Goal: Task Accomplishment & Management: Manage account settings

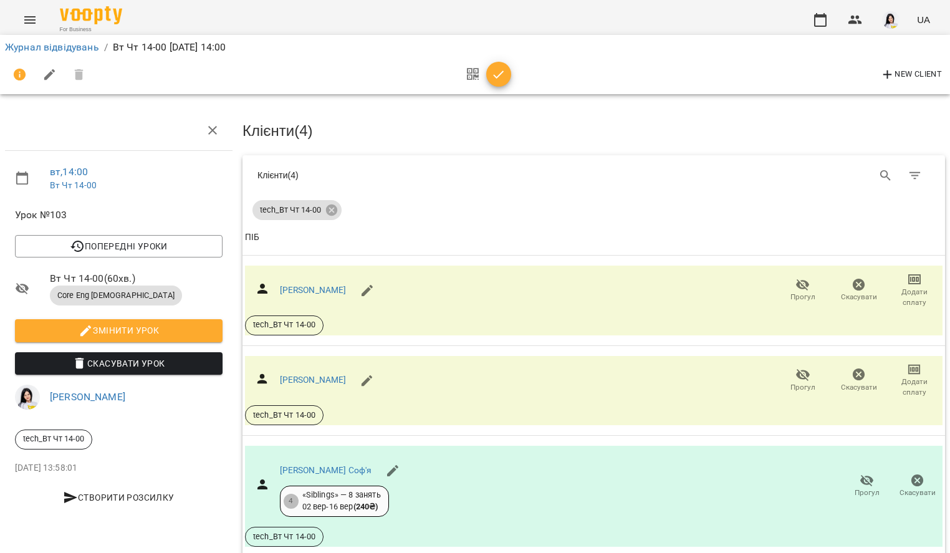
scroll to position [142, 0]
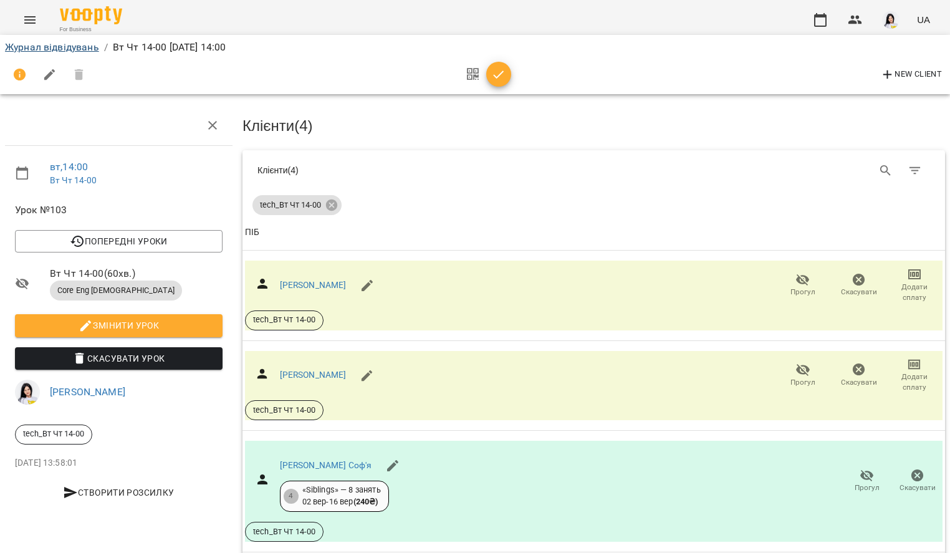
click at [36, 47] on link "Журнал відвідувань" at bounding box center [52, 47] width 94 height 12
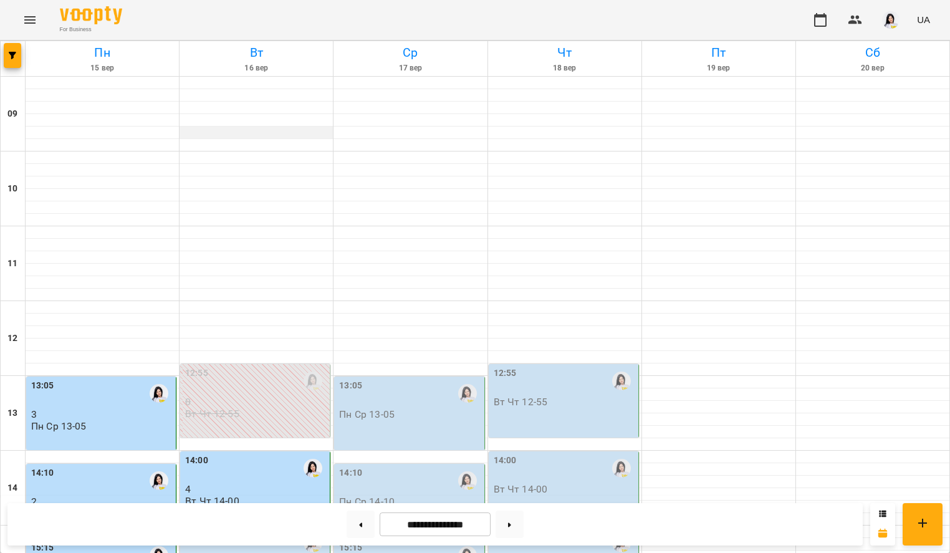
scroll to position [190, 0]
click at [213, 526] on div "15:05 Вт Чт 15-05" at bounding box center [255, 563] width 150 height 74
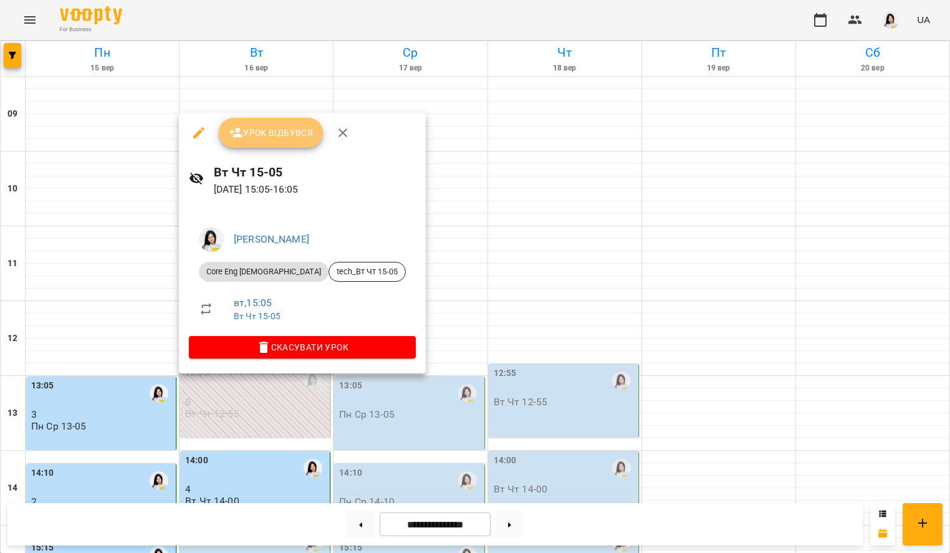
click at [277, 134] on span "Урок відбувся" at bounding box center [271, 132] width 85 height 15
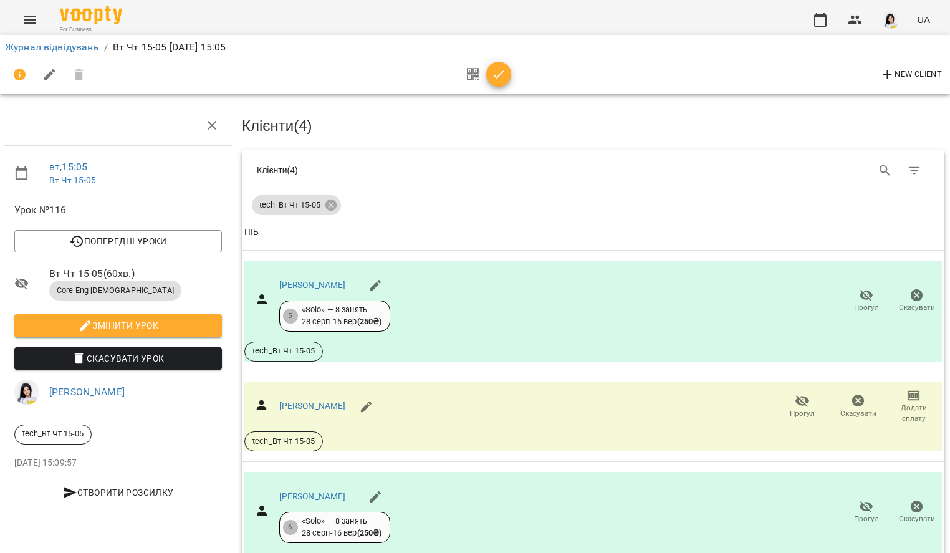
scroll to position [138, 2]
click at [344, 280] on link "[PERSON_NAME]" at bounding box center [310, 285] width 67 height 10
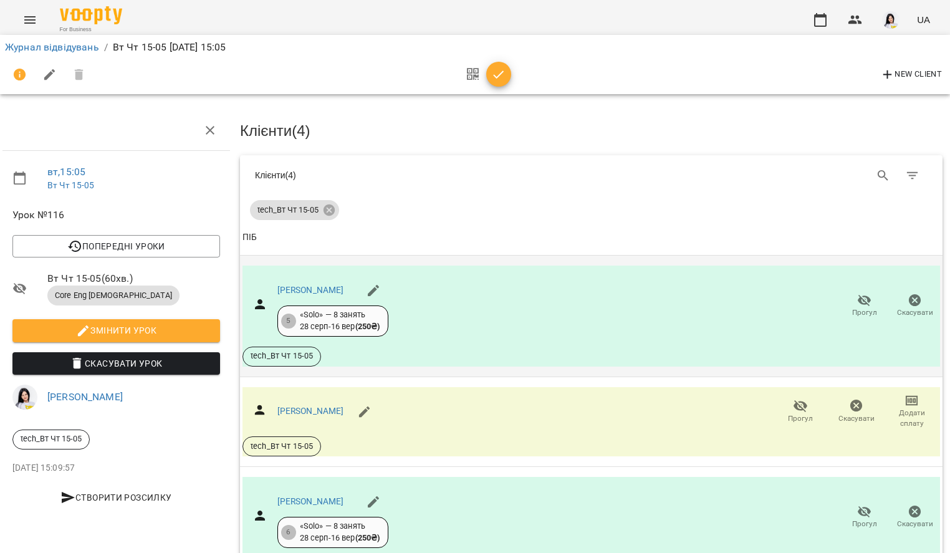
scroll to position [0, 2]
click at [847, 319] on button "Прогул" at bounding box center [864, 306] width 51 height 35
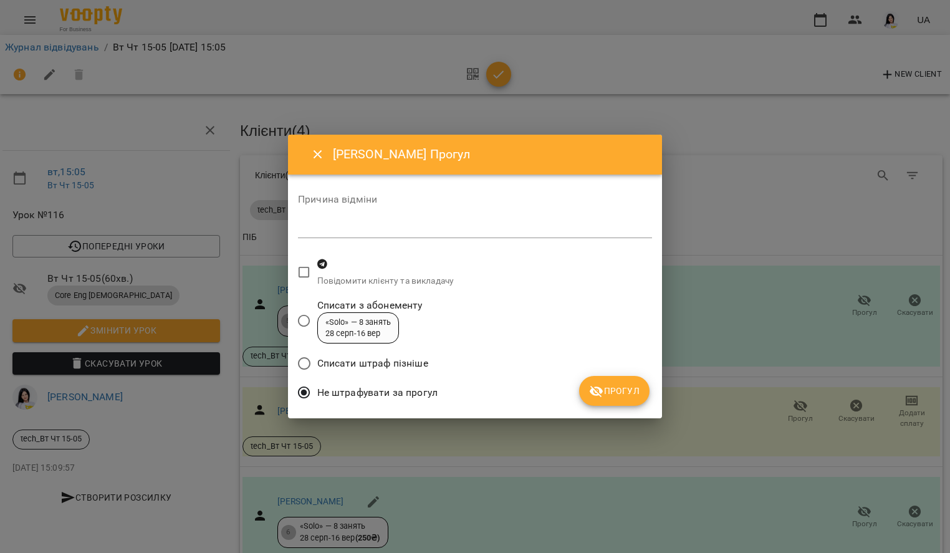
click at [351, 230] on textarea at bounding box center [475, 228] width 354 height 11
type textarea "*********"
click at [619, 396] on span "Прогул" at bounding box center [614, 391] width 51 height 15
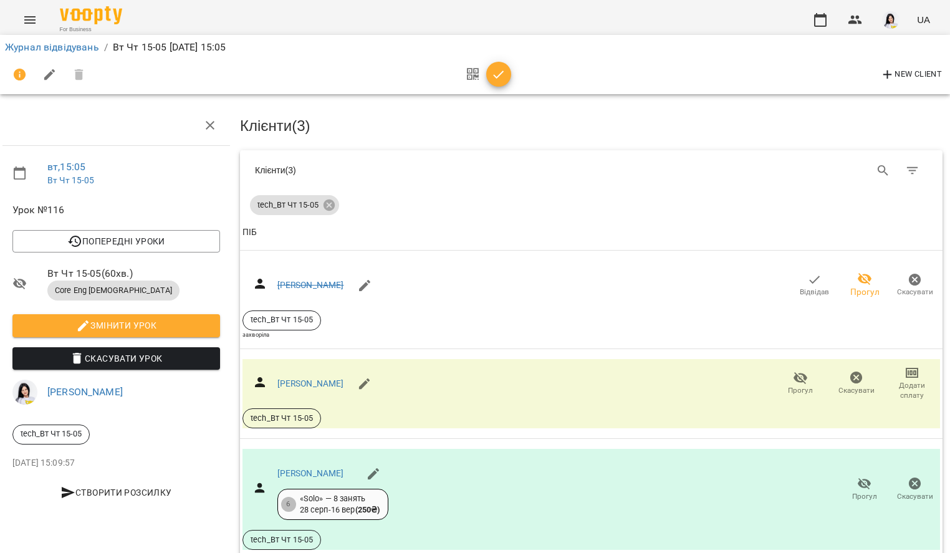
scroll to position [183, 2]
click at [334, 379] on link "[PERSON_NAME]" at bounding box center [310, 384] width 67 height 10
click at [336, 468] on link "[PERSON_NAME]" at bounding box center [310, 473] width 67 height 10
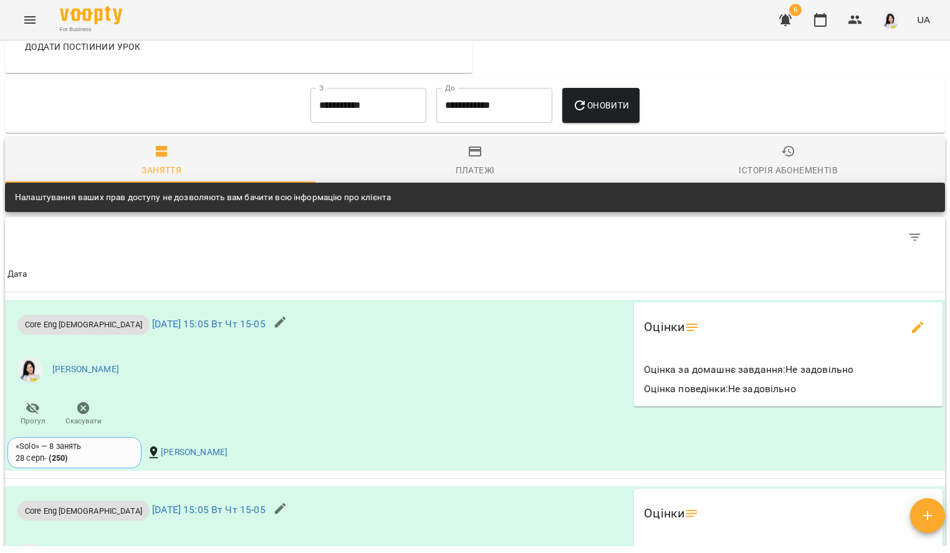
scroll to position [811, 0]
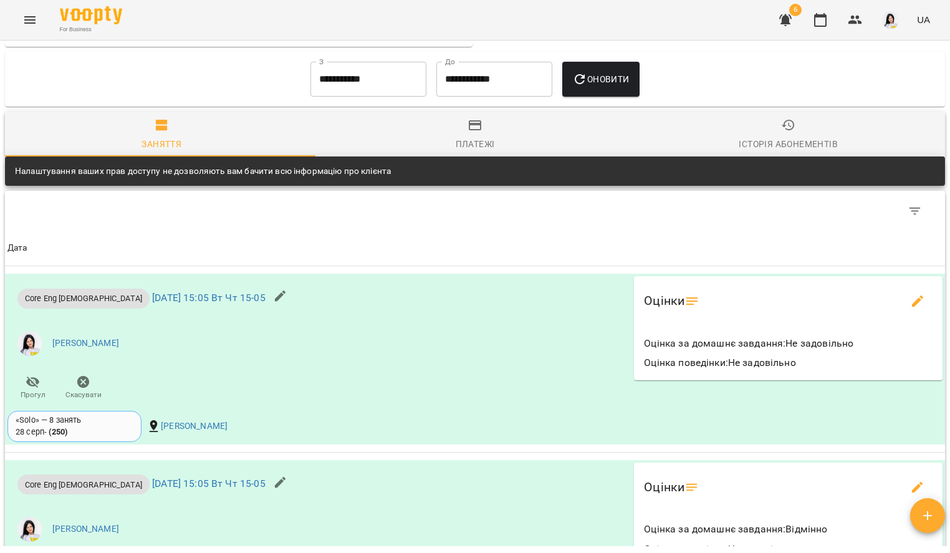
click at [377, 75] on input "**********" at bounding box center [369, 79] width 116 height 35
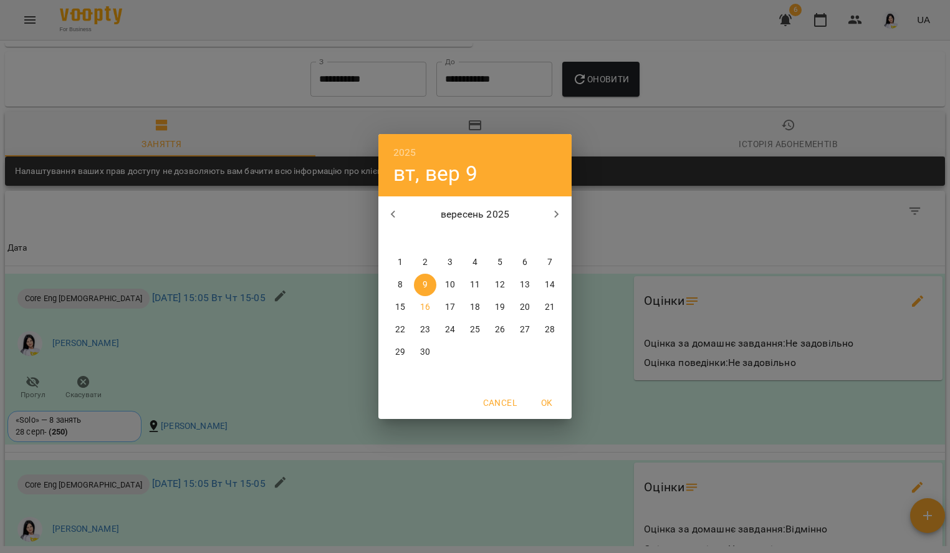
click at [402, 259] on p "1" at bounding box center [400, 262] width 5 height 12
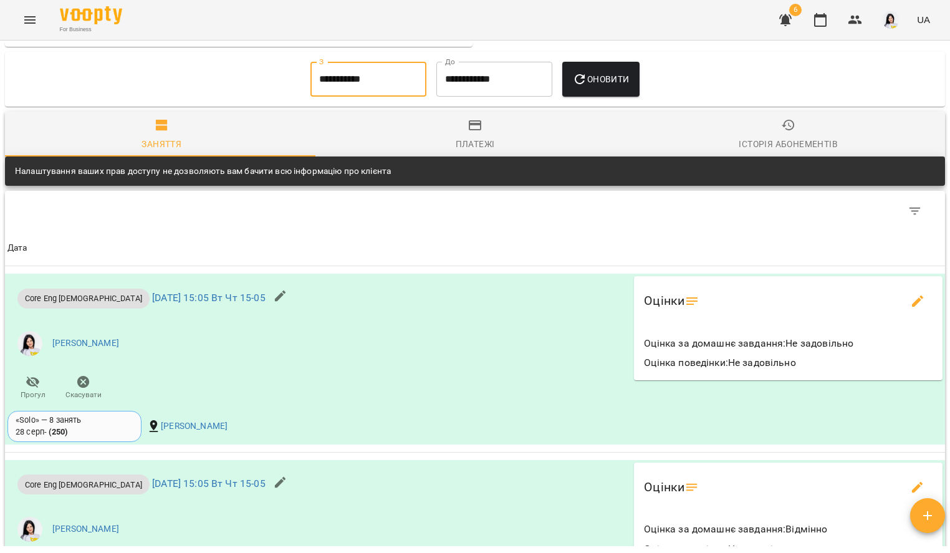
type input "**********"
click at [468, 73] on input "**********" at bounding box center [495, 79] width 116 height 35
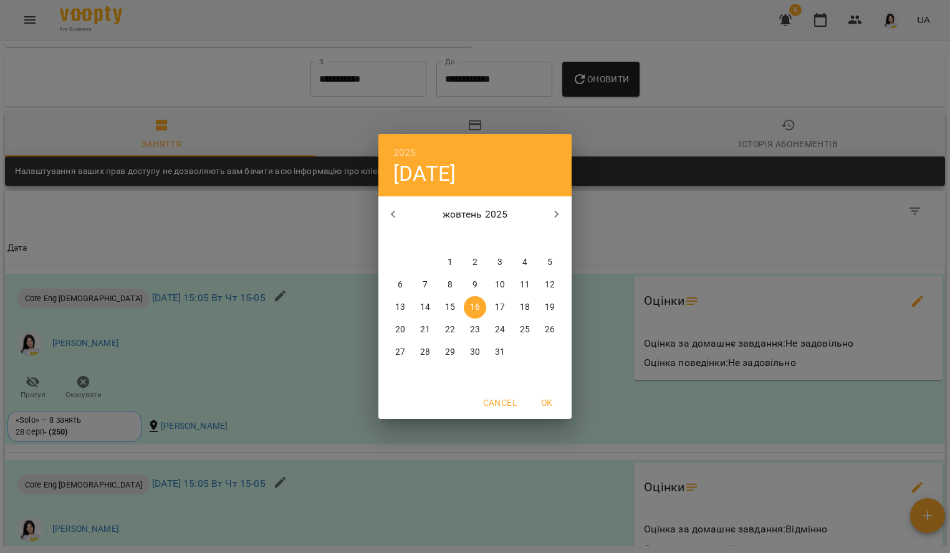
click at [390, 209] on icon "button" at bounding box center [393, 214] width 15 height 15
click at [429, 314] on button "16" at bounding box center [425, 307] width 22 height 22
type input "**********"
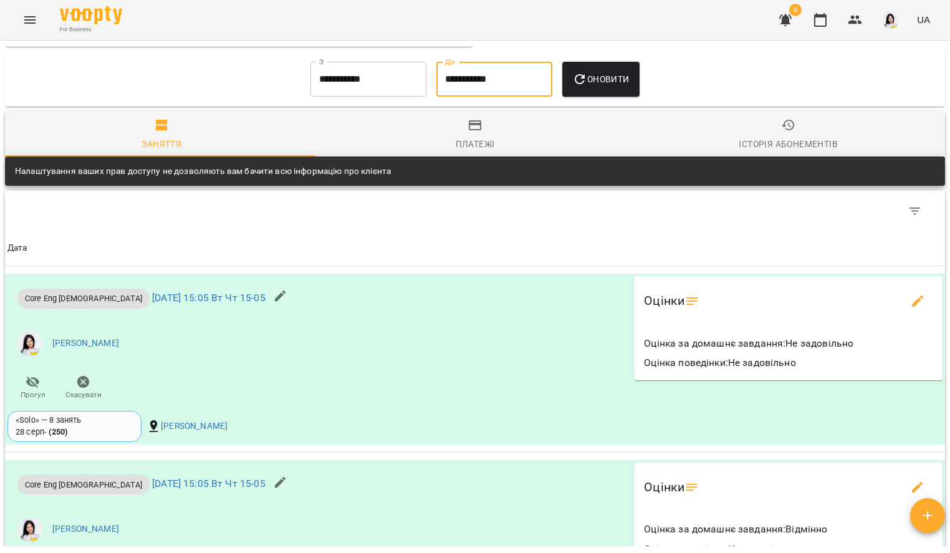
click at [622, 80] on span "Оновити" at bounding box center [600, 79] width 57 height 15
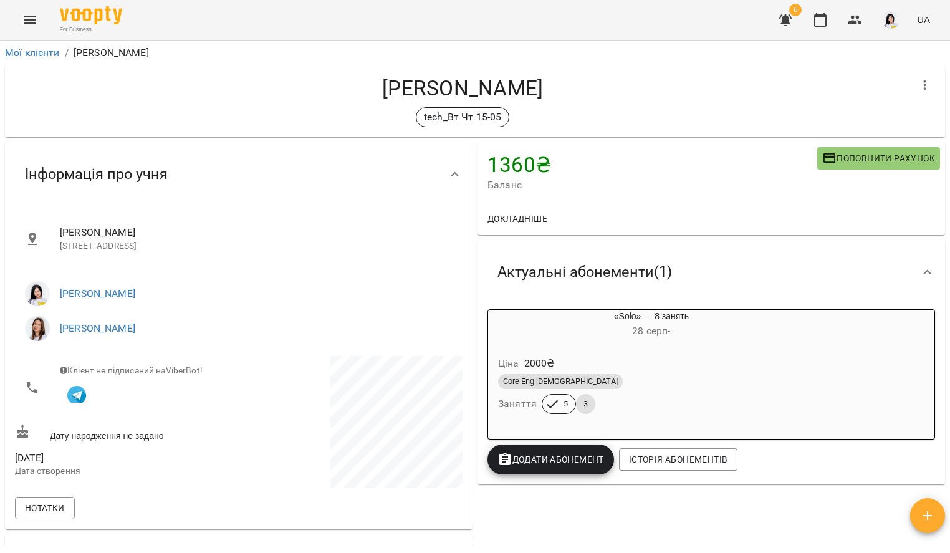
scroll to position [0, 0]
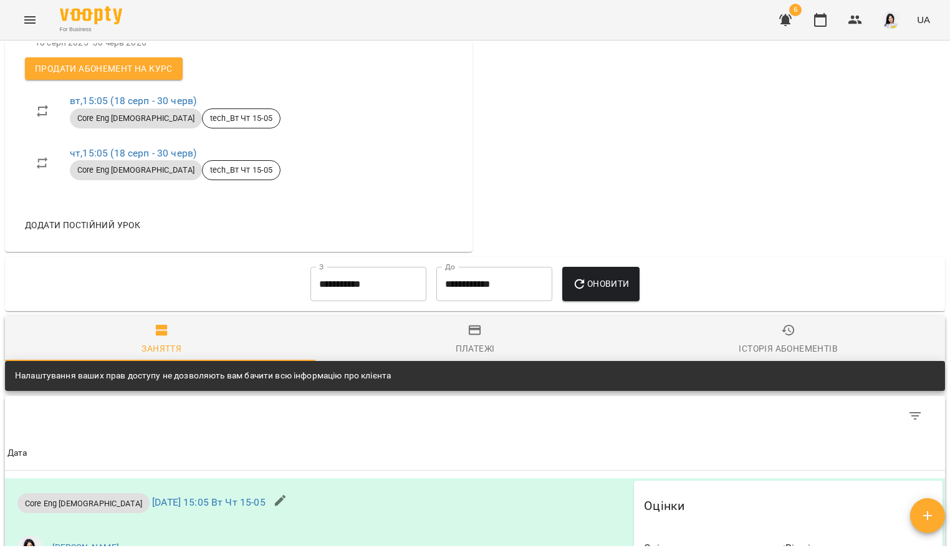
scroll to position [1260, 0]
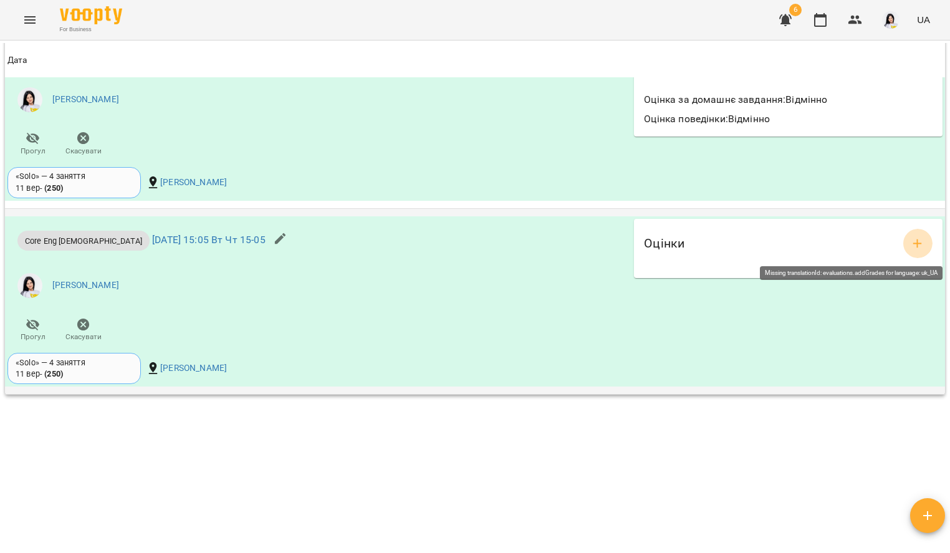
click at [917, 233] on button "add evaluations" at bounding box center [918, 244] width 30 height 30
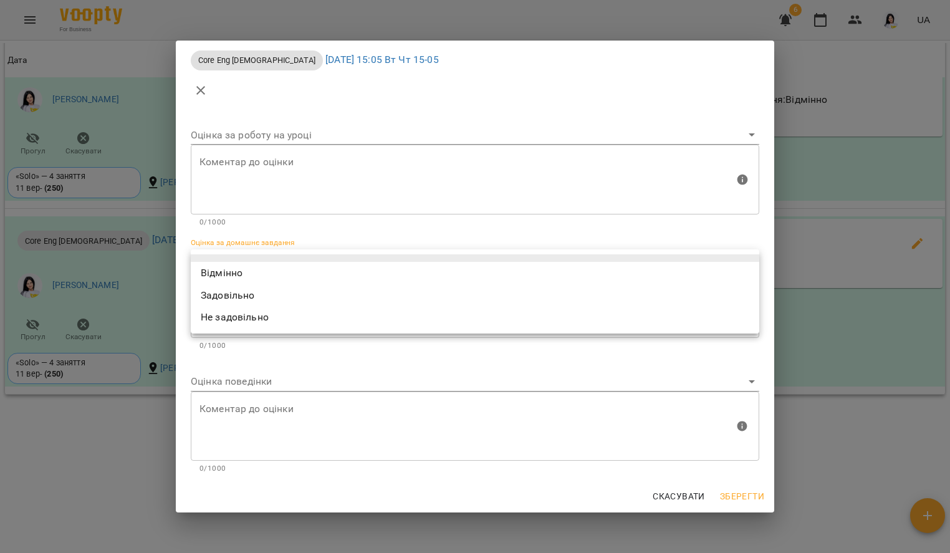
click at [371, 251] on body "For Business 6 UA Мої клієнти / Четирбок Артем Володимирович Четирбок Артем Вол…" at bounding box center [475, 297] width 950 height 594
click at [273, 276] on li "Відмінно" at bounding box center [475, 273] width 569 height 22
type input "*********"
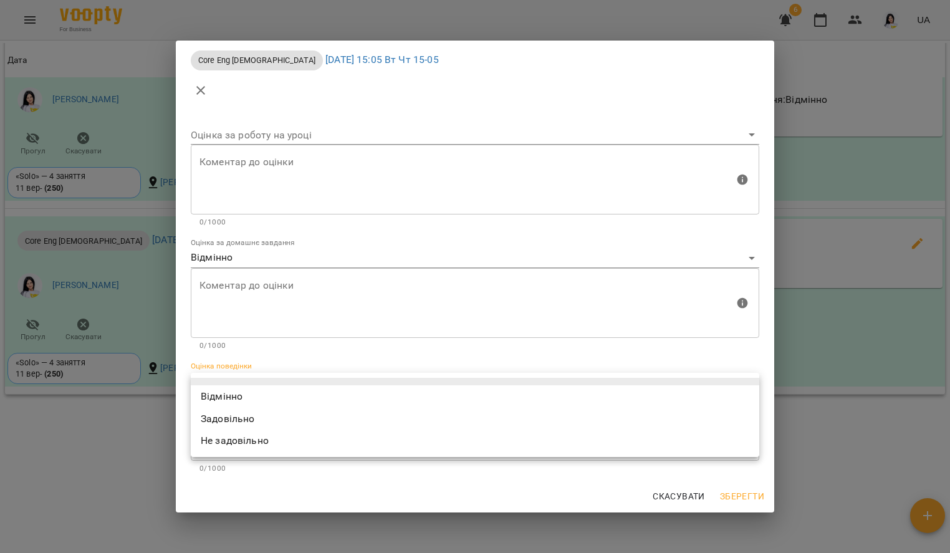
click at [261, 379] on body "For Business 6 UA Мої клієнти / Четирбок Артем Володимирович Четирбок Артем Вол…" at bounding box center [475, 297] width 950 height 594
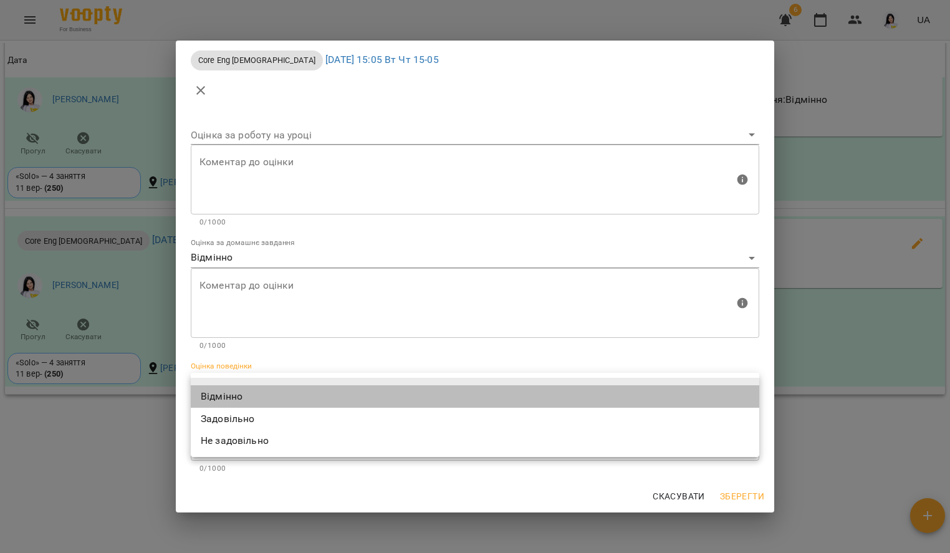
click at [256, 395] on li "Відмінно" at bounding box center [475, 396] width 569 height 22
type input "*********"
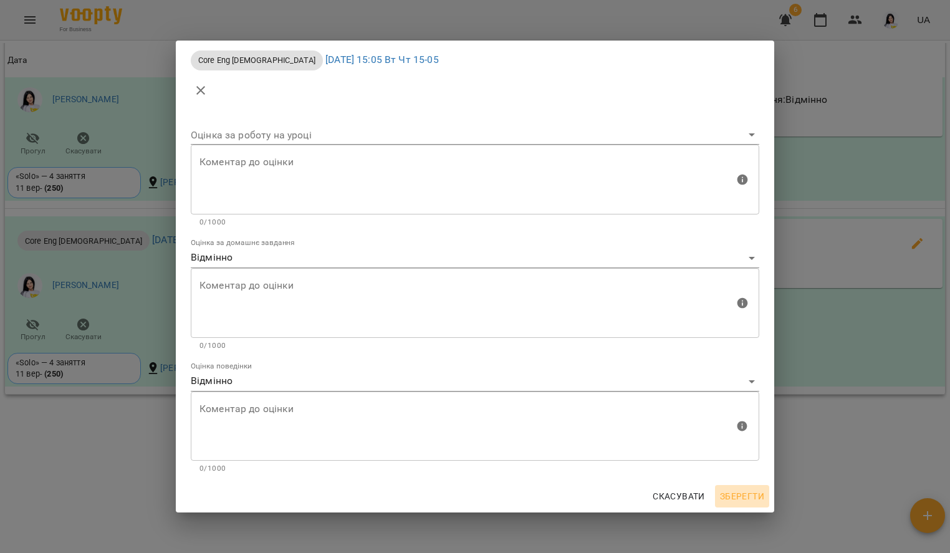
click at [731, 493] on span "Зберегти" at bounding box center [742, 496] width 44 height 15
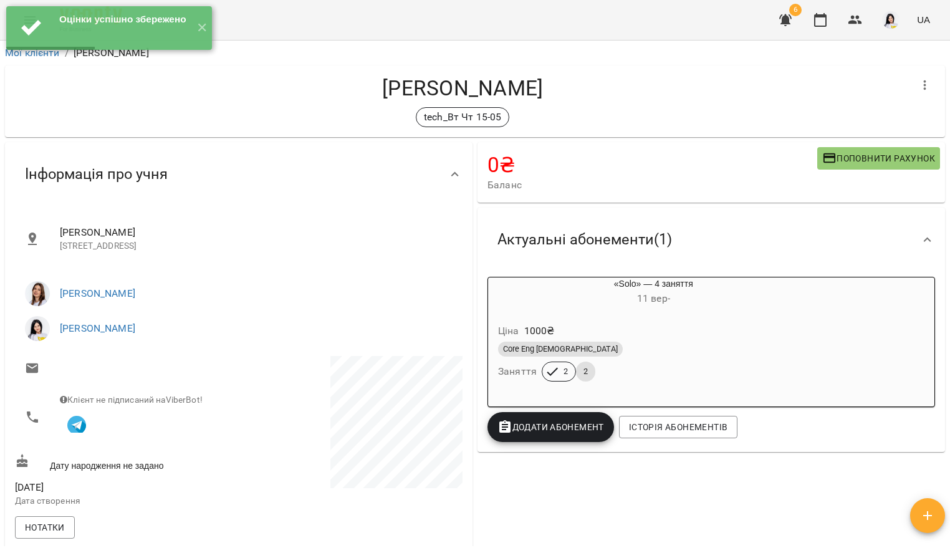
scroll to position [0, 0]
click at [196, 26] on button "✕" at bounding box center [201, 28] width 21 height 44
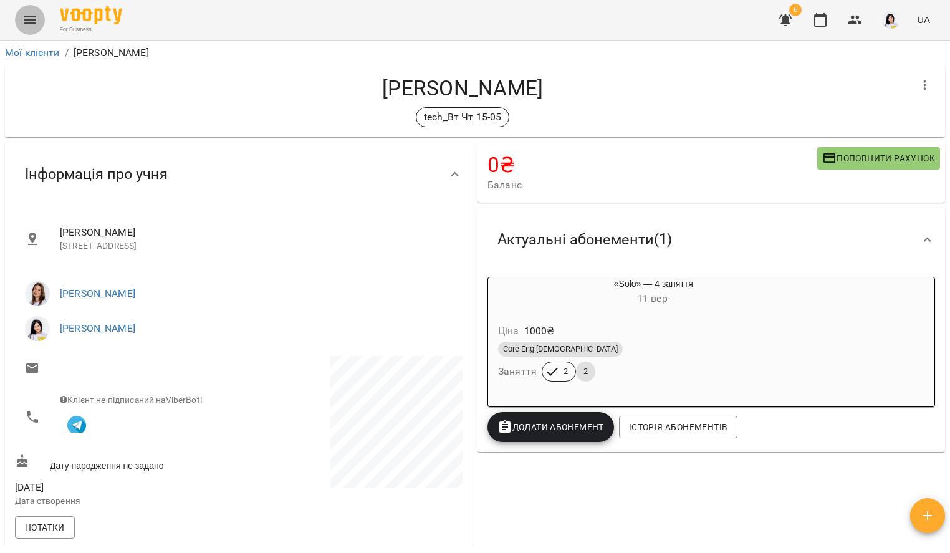
click at [27, 24] on icon "Menu" at bounding box center [29, 19] width 15 height 15
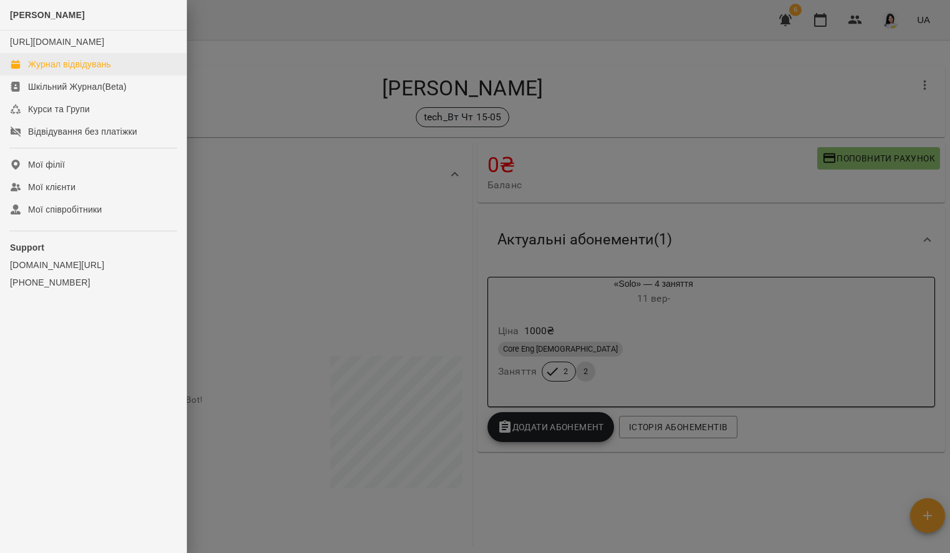
click at [69, 70] on link "Журнал відвідувань" at bounding box center [93, 64] width 186 height 22
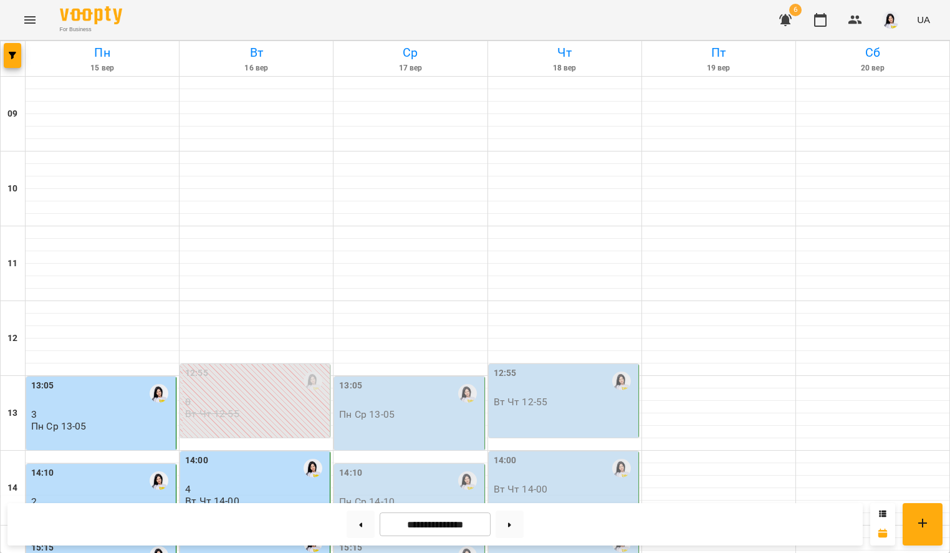
scroll to position [449, 0]
click at [250, 529] on div "15:05 3 Вт Чт 15-05" at bounding box center [256, 555] width 142 height 53
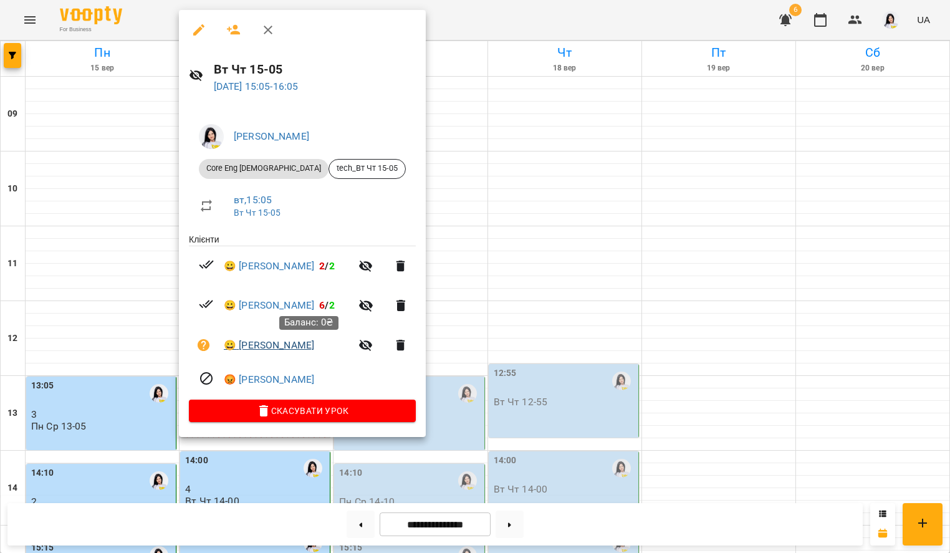
click at [311, 343] on link "😀 Кутасевич Олександра Сергіївна" at bounding box center [269, 345] width 90 height 15
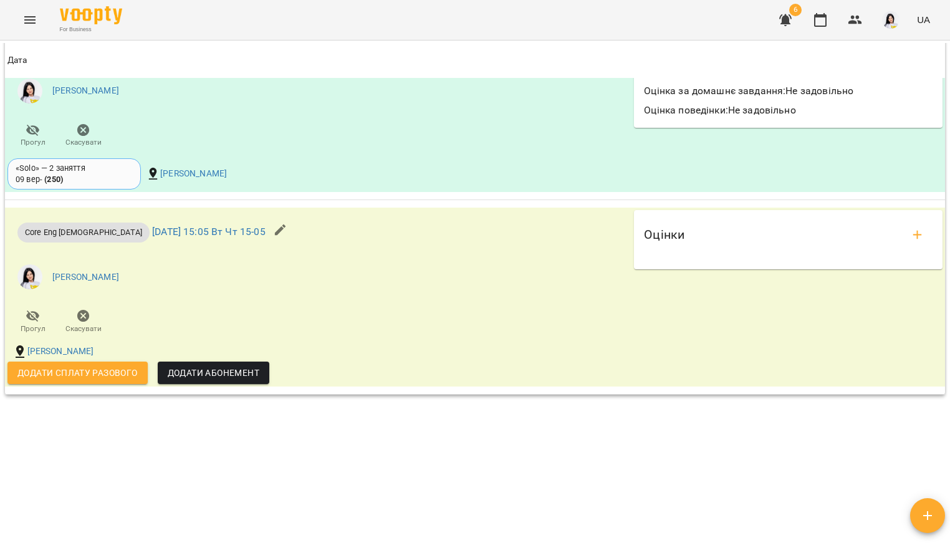
scroll to position [1337, 0]
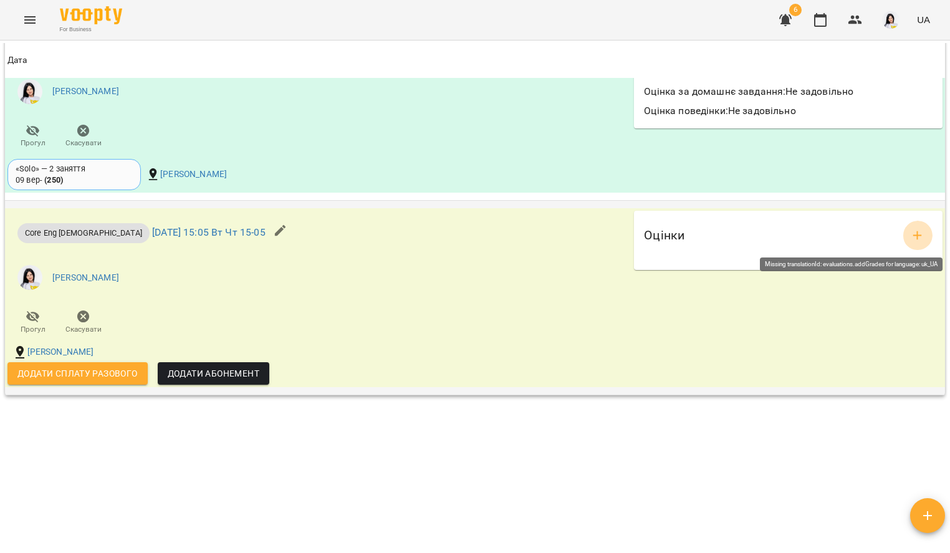
click at [910, 230] on icon "add evaluations" at bounding box center [917, 235] width 15 height 15
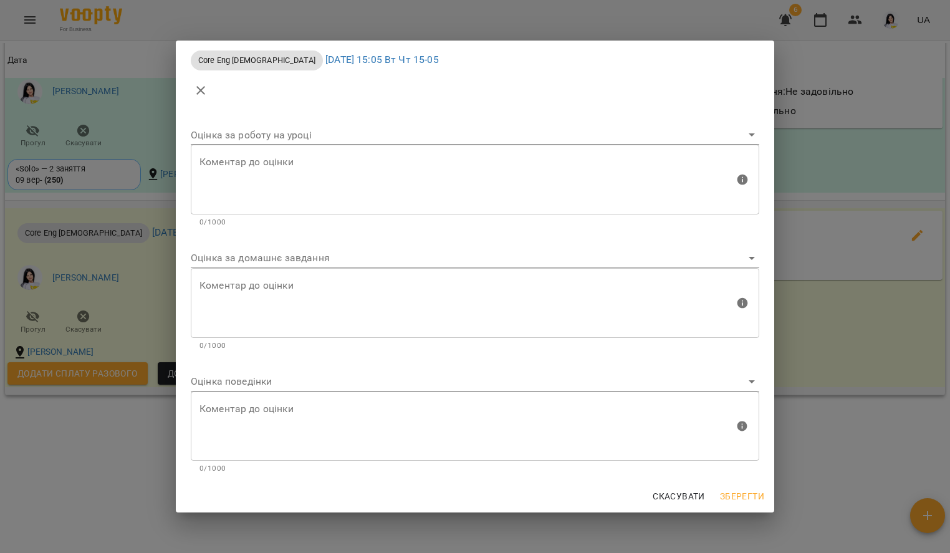
click at [349, 243] on div "Оцінка за домашнє завдання" at bounding box center [475, 253] width 569 height 30
click at [312, 269] on div "Коментар до оцінки" at bounding box center [475, 303] width 569 height 70
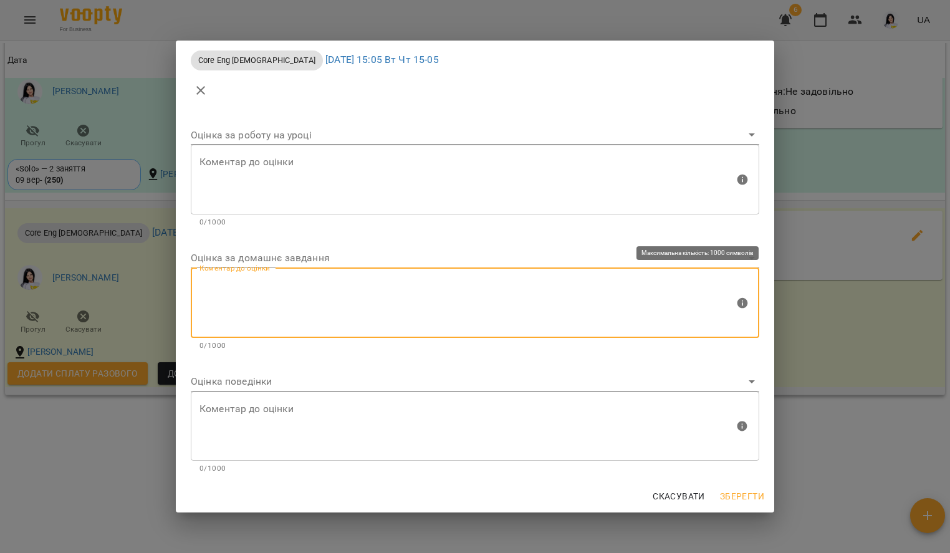
click at [273, 264] on body "For Business 6 UA Мої клієнти / Кутасевич Олександра Сергіївна Кутасевич Олекса…" at bounding box center [475, 297] width 950 height 594
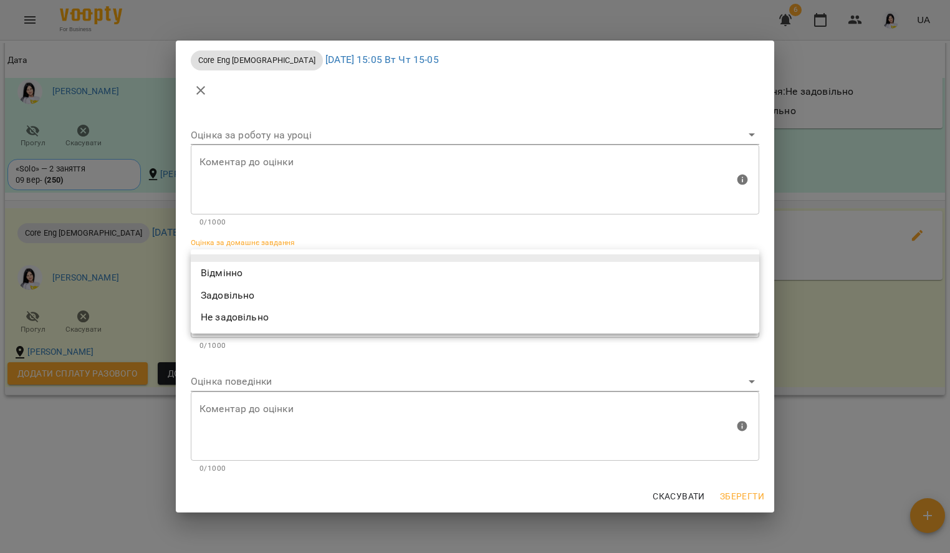
click at [240, 295] on li "Задовільно" at bounding box center [475, 295] width 569 height 22
type input "**********"
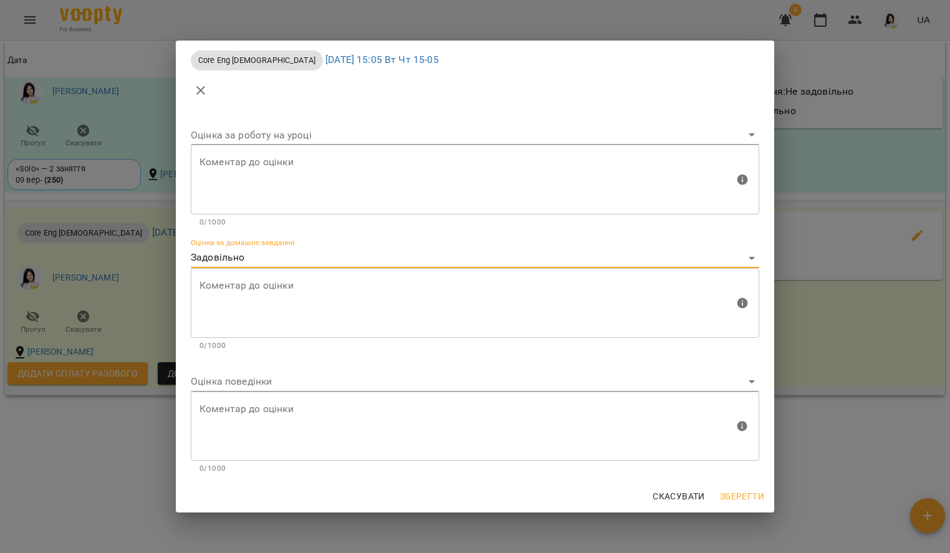
click at [239, 295] on textarea at bounding box center [467, 302] width 535 height 47
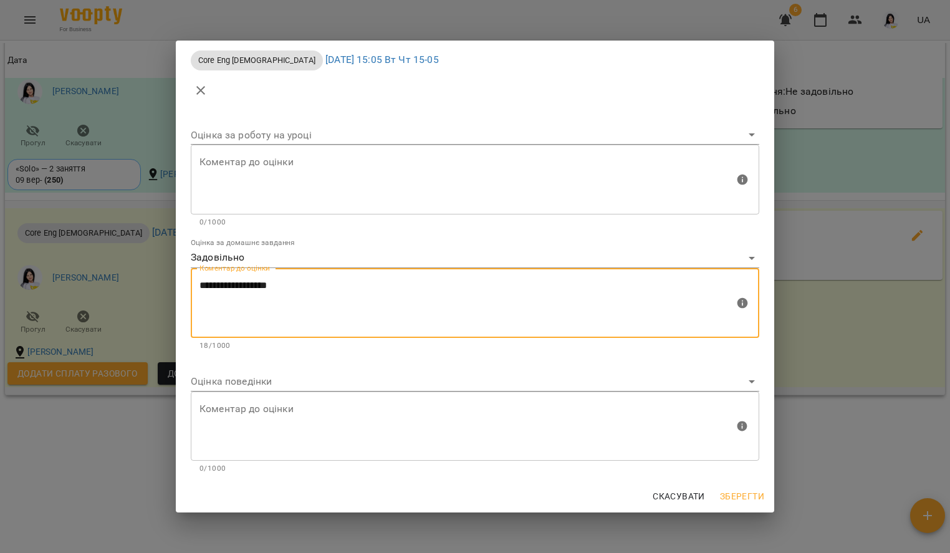
type textarea "**********"
click at [236, 375] on body "For Business 6 UA Мої клієнти / Кутасевич Олександра Сергіївна Кутасевич Олекса…" at bounding box center [475, 297] width 950 height 594
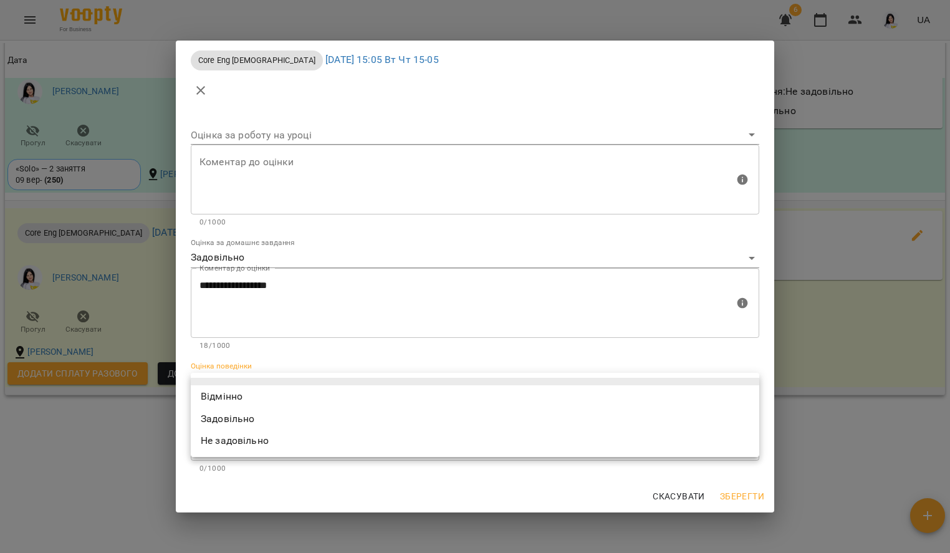
click at [223, 396] on li "Відмінно" at bounding box center [475, 396] width 569 height 22
type input "*********"
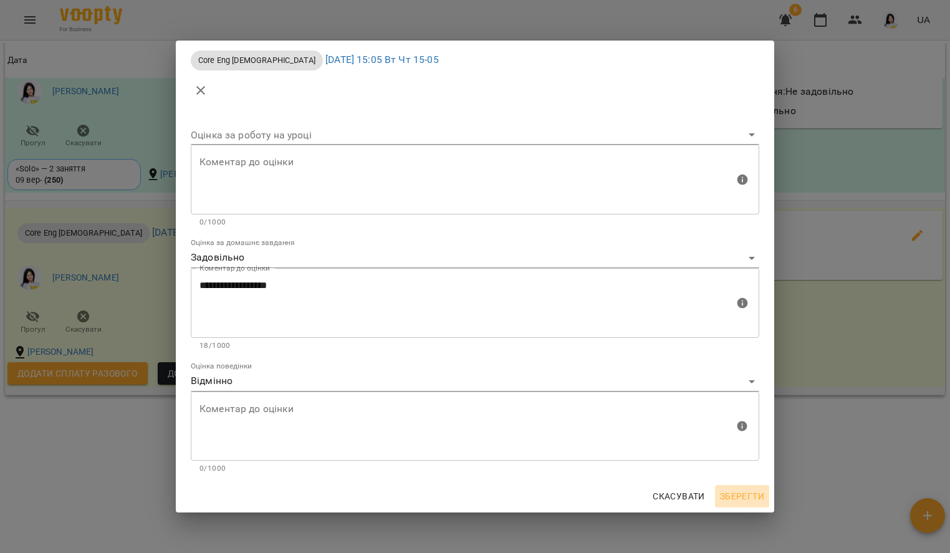
click at [736, 493] on span "Зберегти" at bounding box center [742, 496] width 44 height 15
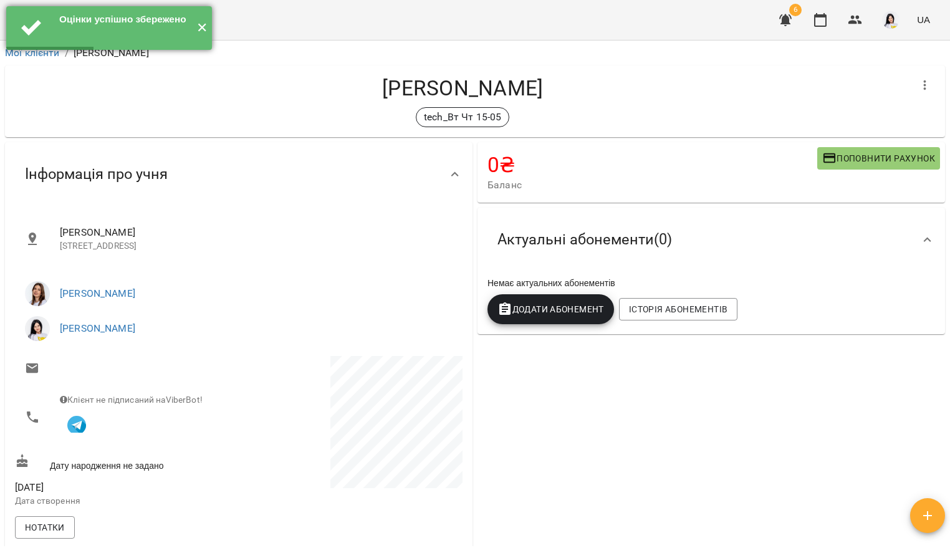
scroll to position [0, 0]
click at [203, 29] on button "✕" at bounding box center [201, 28] width 21 height 44
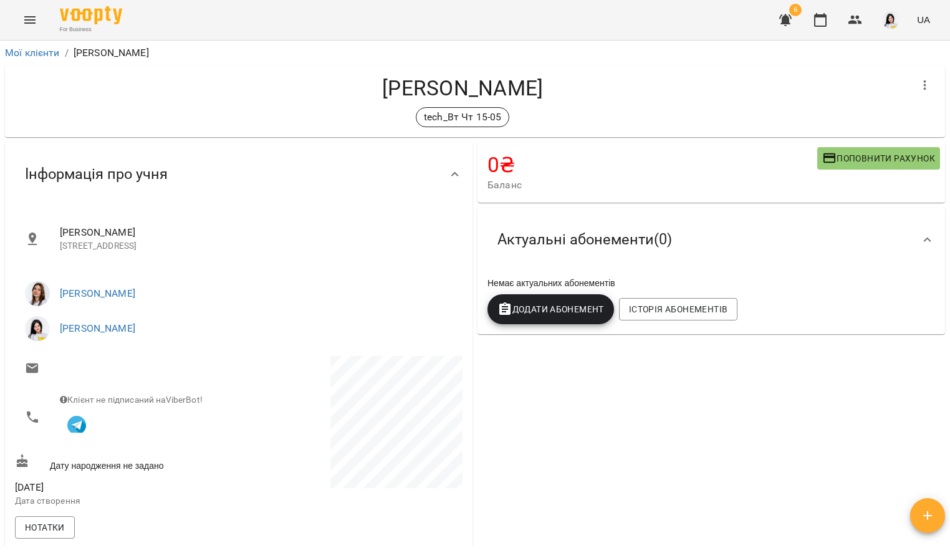
click at [14, 21] on div "For Business 6 UA" at bounding box center [475, 20] width 950 height 40
click at [23, 19] on icon "Menu" at bounding box center [29, 19] width 15 height 15
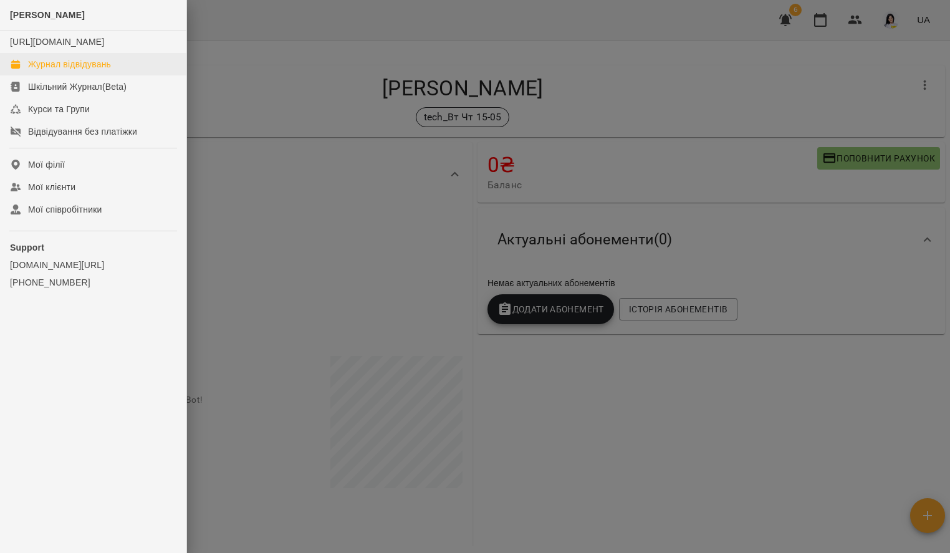
click at [85, 70] on div "Журнал відвідувань" at bounding box center [69, 64] width 83 height 12
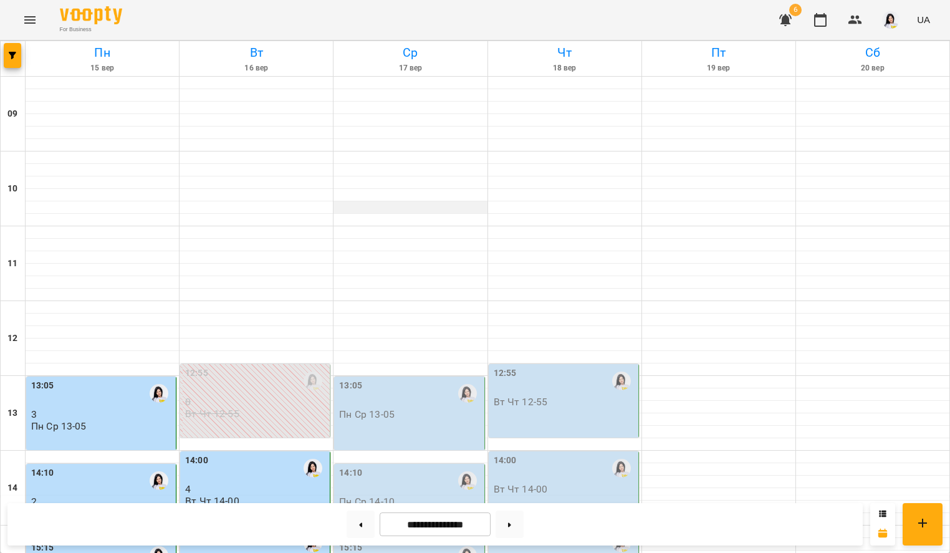
scroll to position [308, 0]
click at [243, 553] on p "3" at bounding box center [256, 564] width 142 height 11
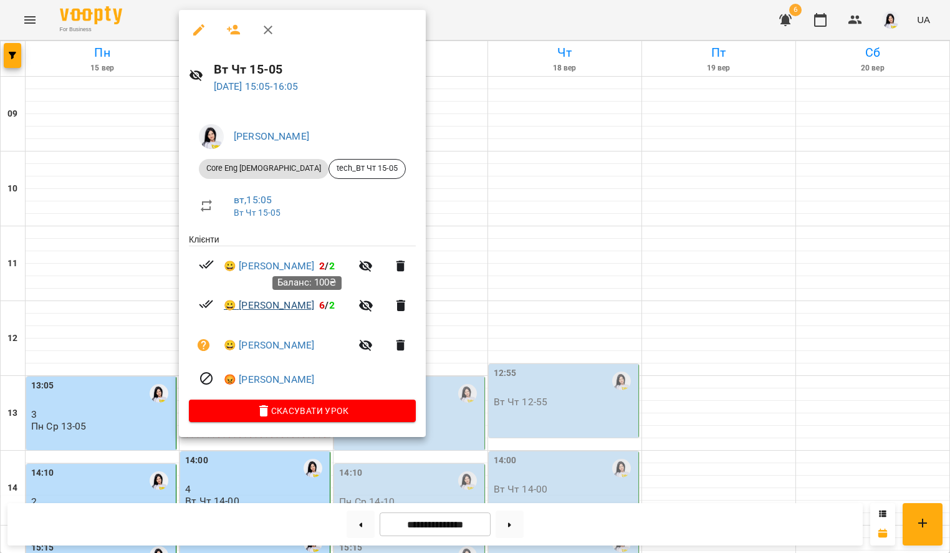
click at [300, 308] on link "😀 Пастернак Олександр Єгорович" at bounding box center [269, 305] width 90 height 15
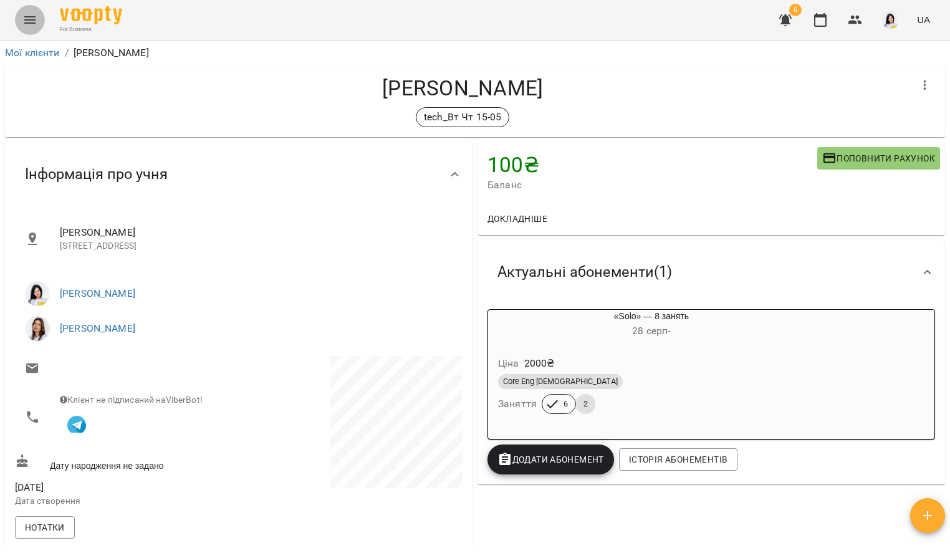
click at [39, 18] on button "Menu" at bounding box center [30, 20] width 30 height 30
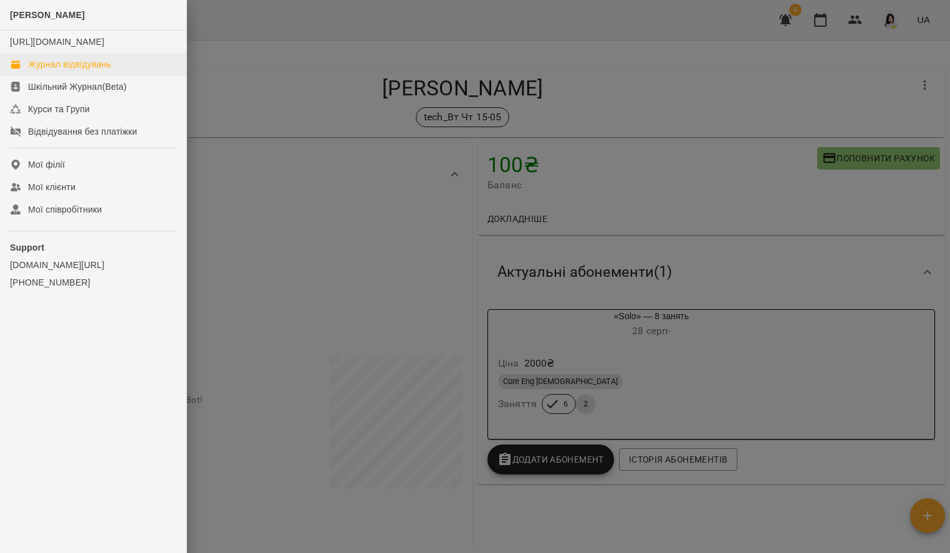
click at [94, 70] on div "Журнал відвідувань" at bounding box center [69, 64] width 83 height 12
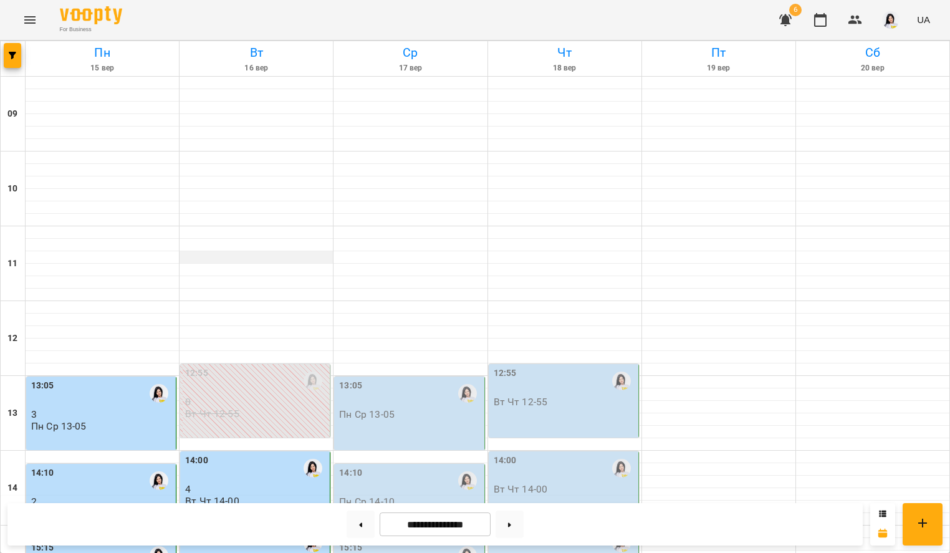
scroll to position [293, 0]
click at [244, 529] on div "15:05" at bounding box center [256, 543] width 142 height 29
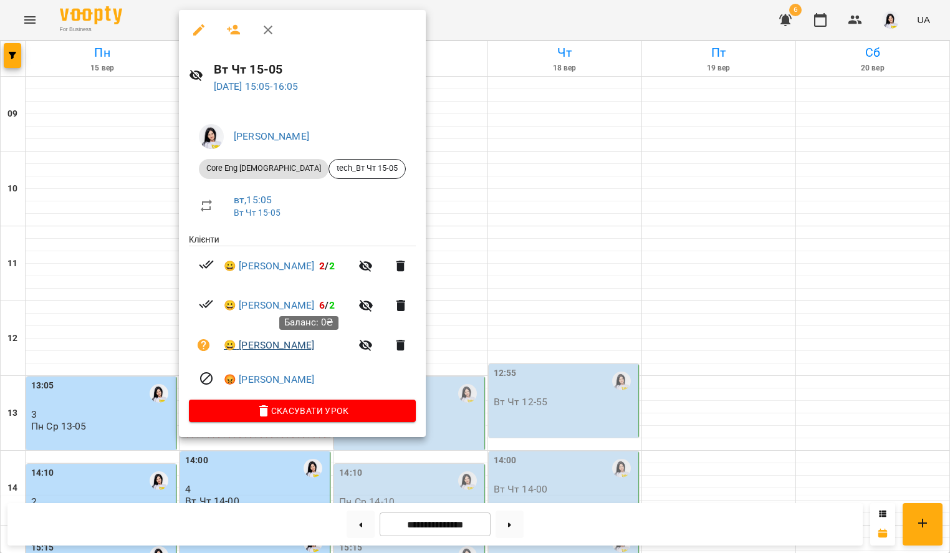
click at [290, 344] on link "😀 Кутасевич Олександра Сергіївна" at bounding box center [269, 345] width 90 height 15
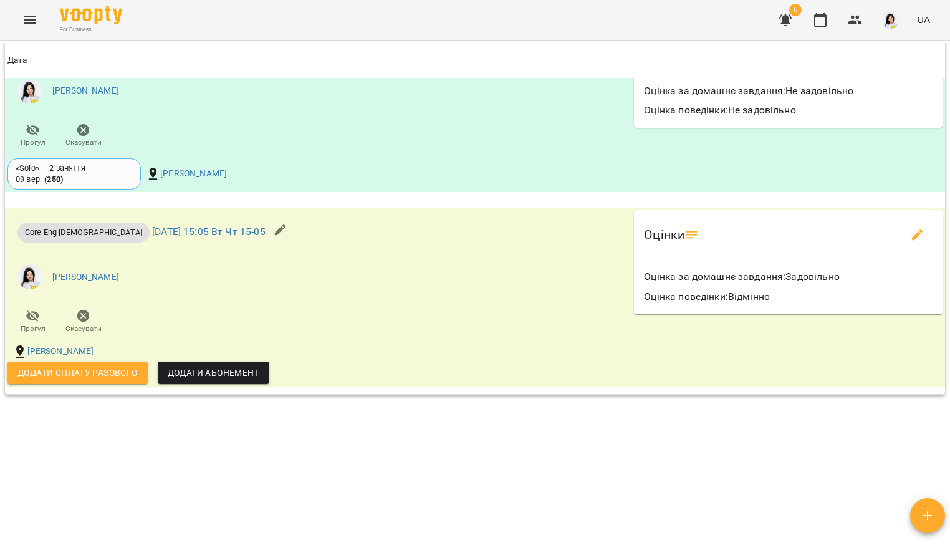
scroll to position [1337, 0]
click at [910, 236] on icon "edit evaluations" at bounding box center [917, 235] width 15 height 15
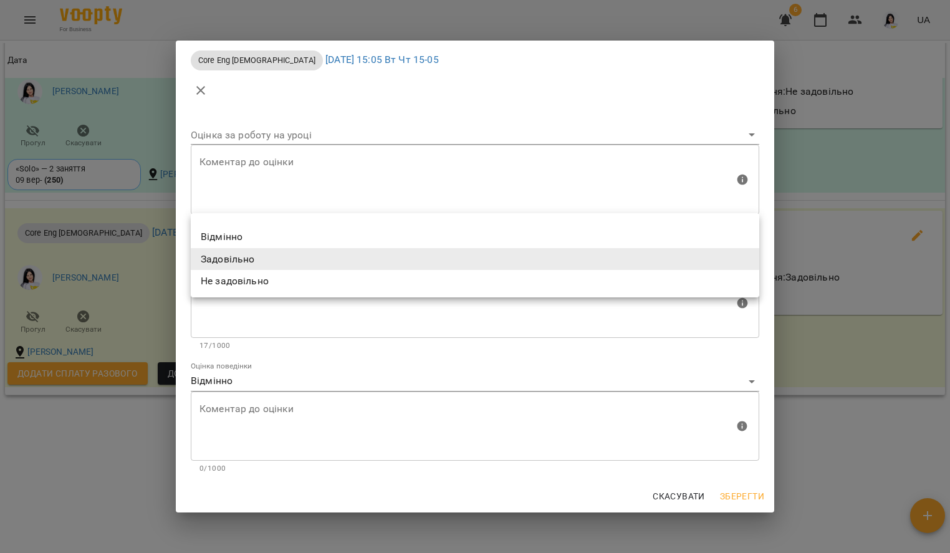
click at [296, 259] on body "For Business 6 UA Мої клієнти / Кутасевич Олександра Сергіївна Кутасевич Олекса…" at bounding box center [475, 297] width 950 height 594
click at [274, 275] on li "Не задовільно" at bounding box center [475, 281] width 569 height 22
type input "**********"
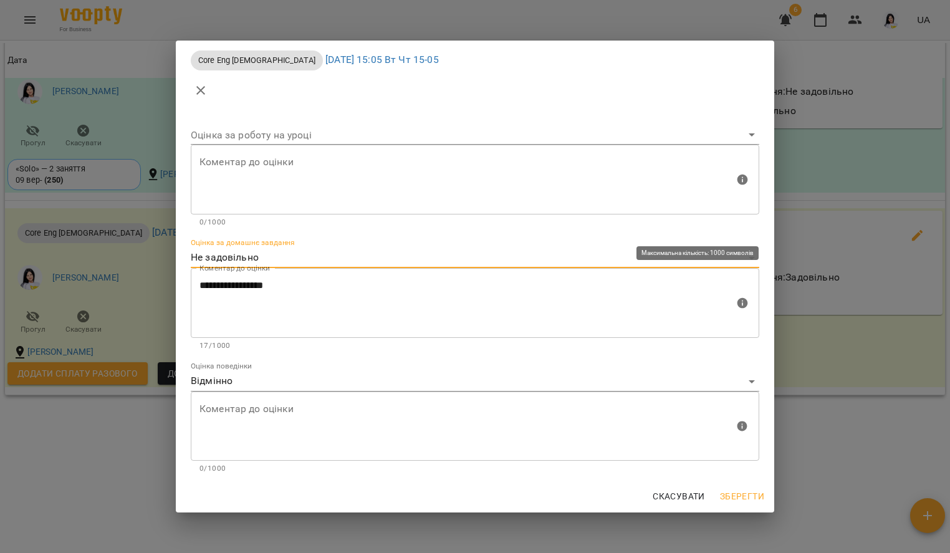
click at [313, 295] on textarea "**********" at bounding box center [467, 303] width 535 height 47
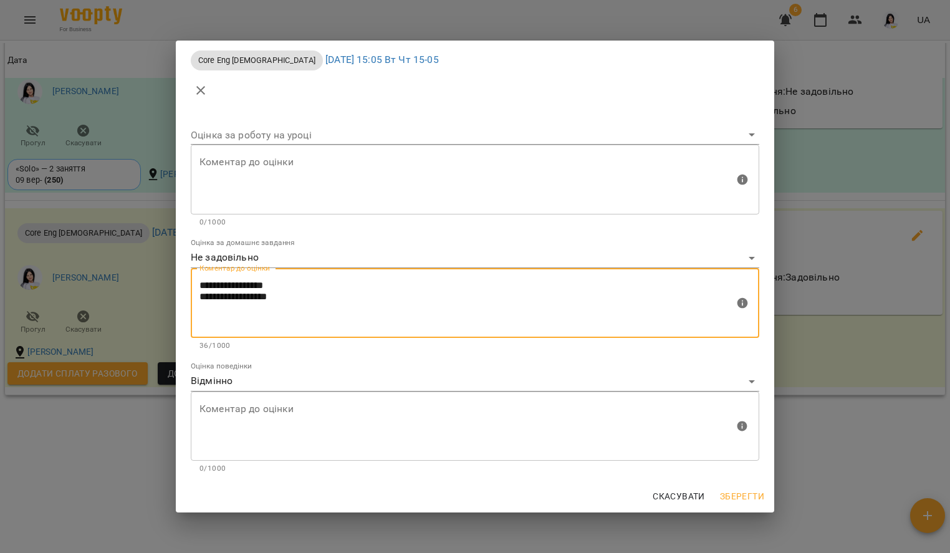
type textarea "**********"
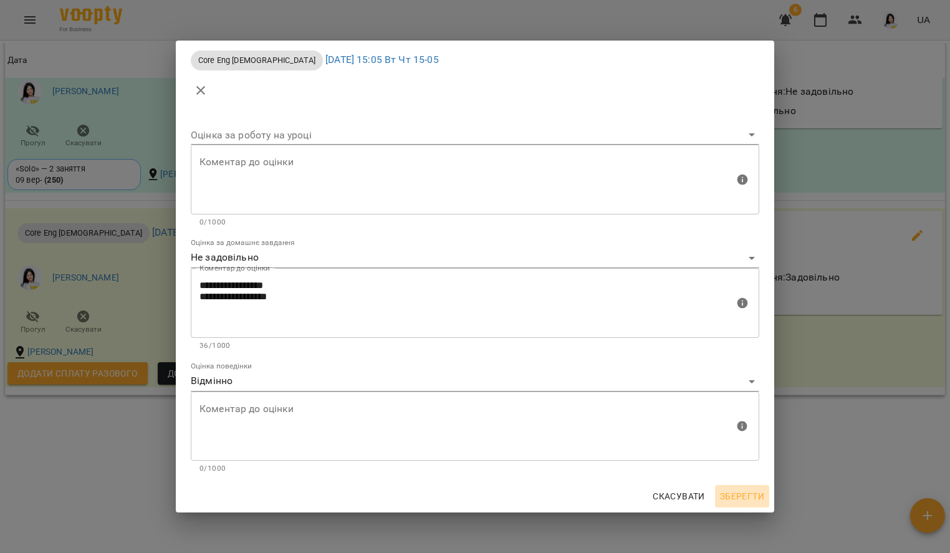
click at [761, 499] on span "Зберегти" at bounding box center [742, 496] width 44 height 15
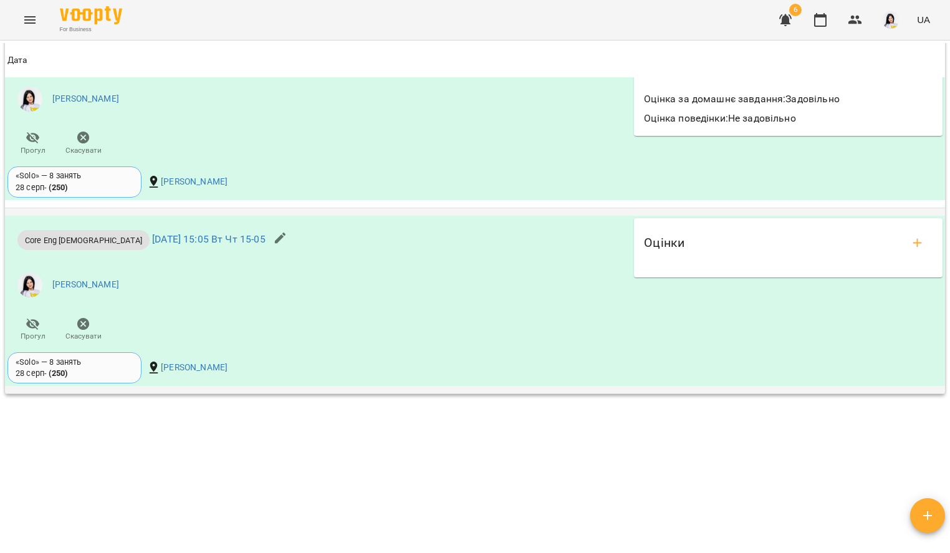
scroll to position [1260, 0]
click at [914, 243] on icon "add evaluations" at bounding box center [918, 243] width 9 height 9
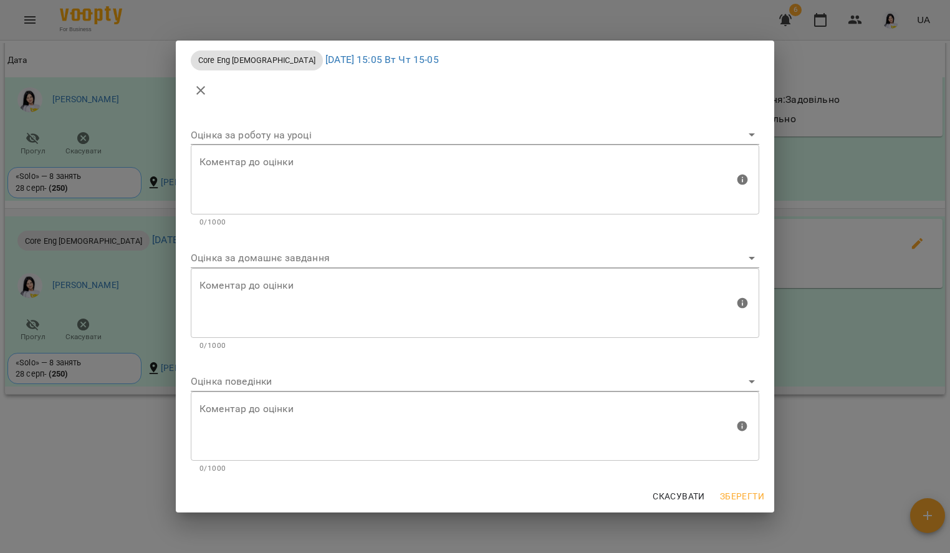
click at [262, 262] on body "For Business 6 UA Мої клієнти / [PERSON_NAME] [PERSON_NAME] tech_Вт Чт 15-05 10…" at bounding box center [475, 297] width 950 height 594
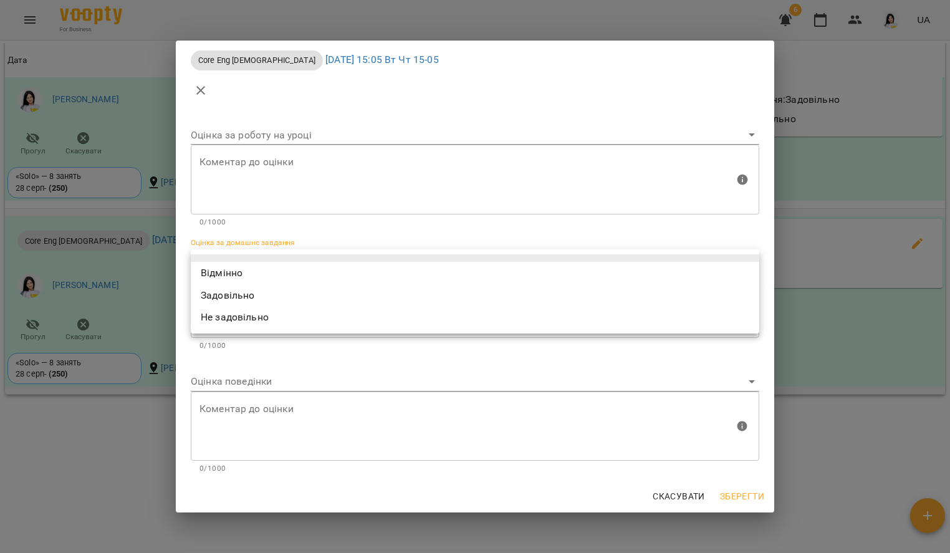
click at [243, 321] on li "Не задовільно" at bounding box center [475, 317] width 569 height 22
type input "**********"
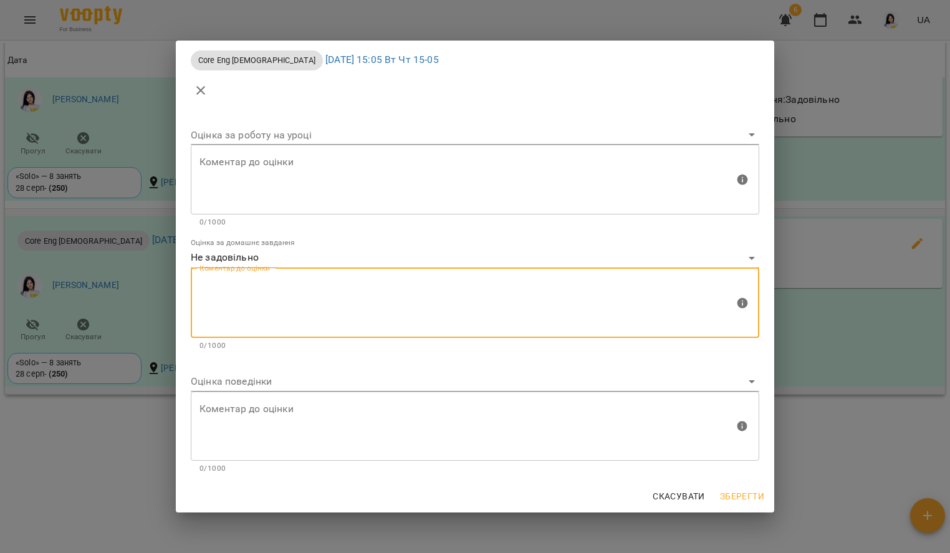
click at [243, 302] on textarea at bounding box center [467, 302] width 535 height 47
type textarea "**********"
click at [260, 393] on div "Коментар до оцінки" at bounding box center [475, 427] width 569 height 70
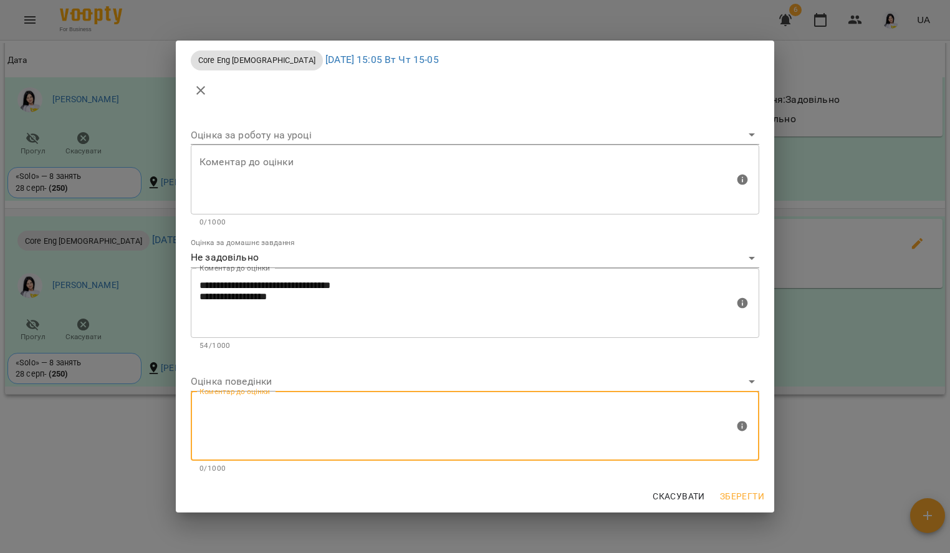
click at [751, 492] on span "Зберегти" at bounding box center [742, 496] width 44 height 15
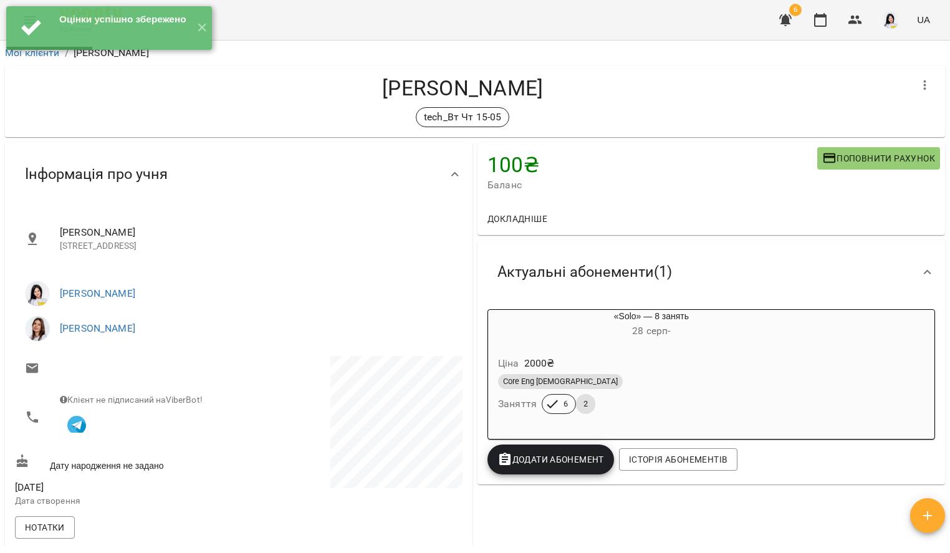
scroll to position [0, 0]
